Goal: Transaction & Acquisition: Purchase product/service

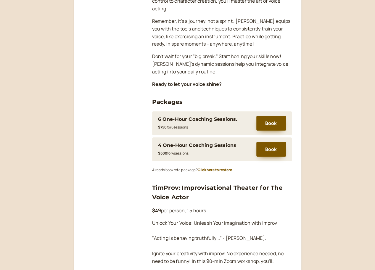
scroll to position [173, 0]
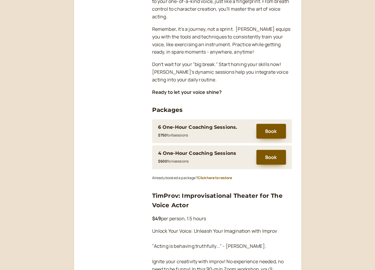
click at [193, 127] on div "6 One-Hour Coaching Sessions." at bounding box center [197, 127] width 79 height 8
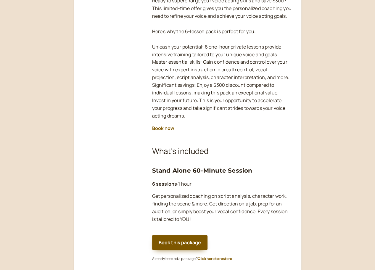
scroll to position [138, 0]
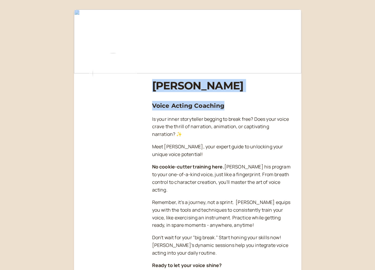
drag, startPoint x: 152, startPoint y: 83, endPoint x: 236, endPoint y: 104, distance: 86.8
copy div "[PERSON_NAME] Voice Acting Coaching"
